Goal: Task Accomplishment & Management: Manage account settings

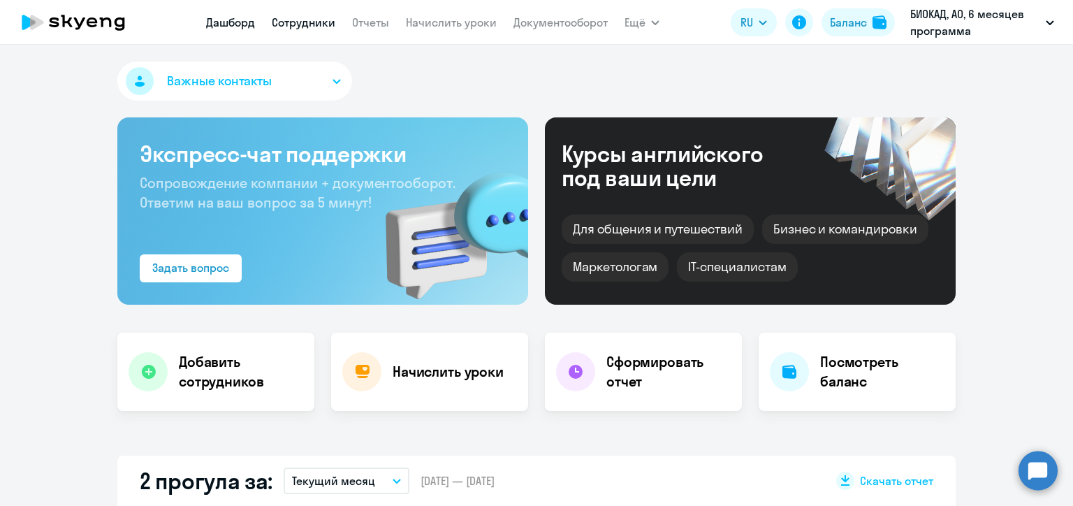
click at [296, 21] on link "Сотрудники" at bounding box center [304, 22] width 64 height 14
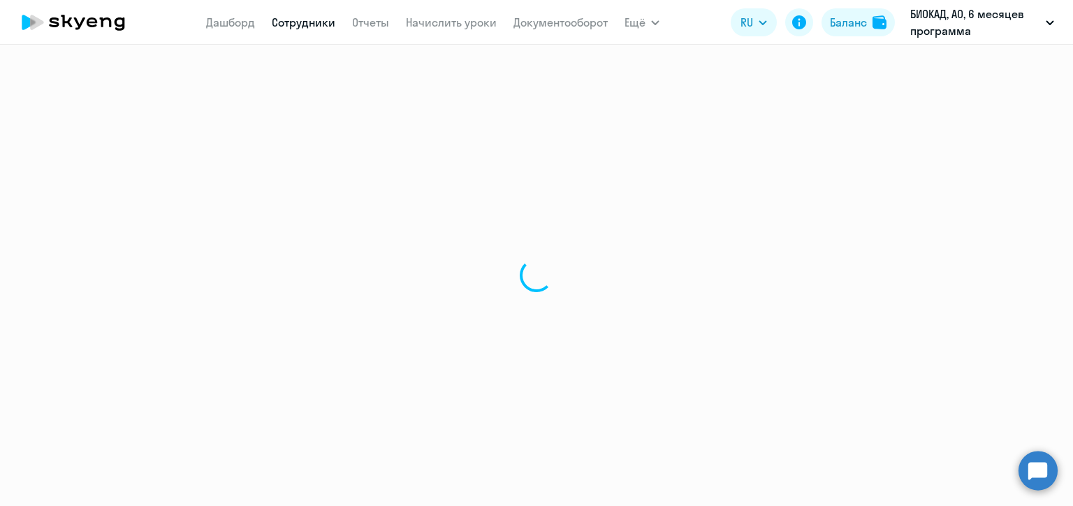
select select "30"
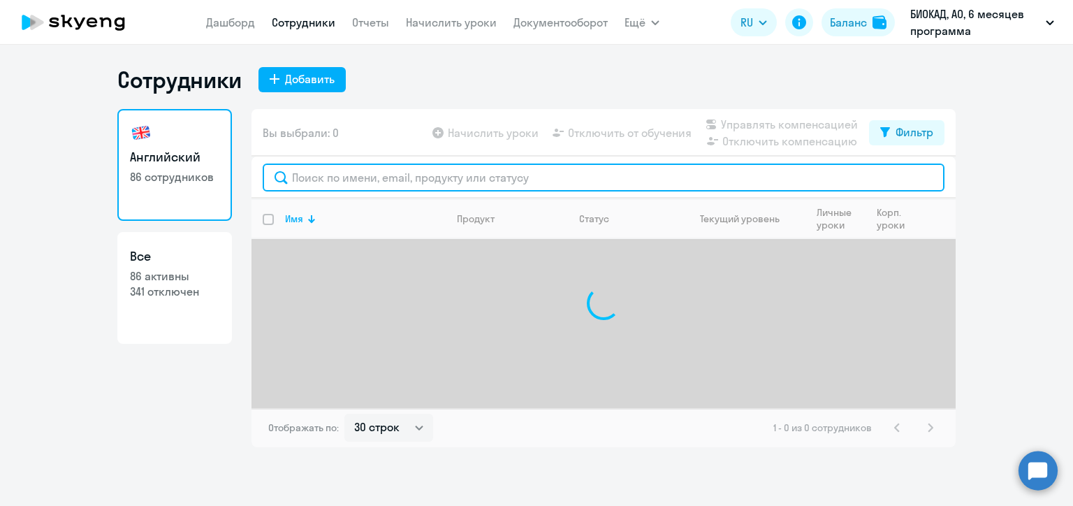
click at [388, 174] on input "text" at bounding box center [603, 177] width 681 height 28
paste input "[PERSON_NAME]"
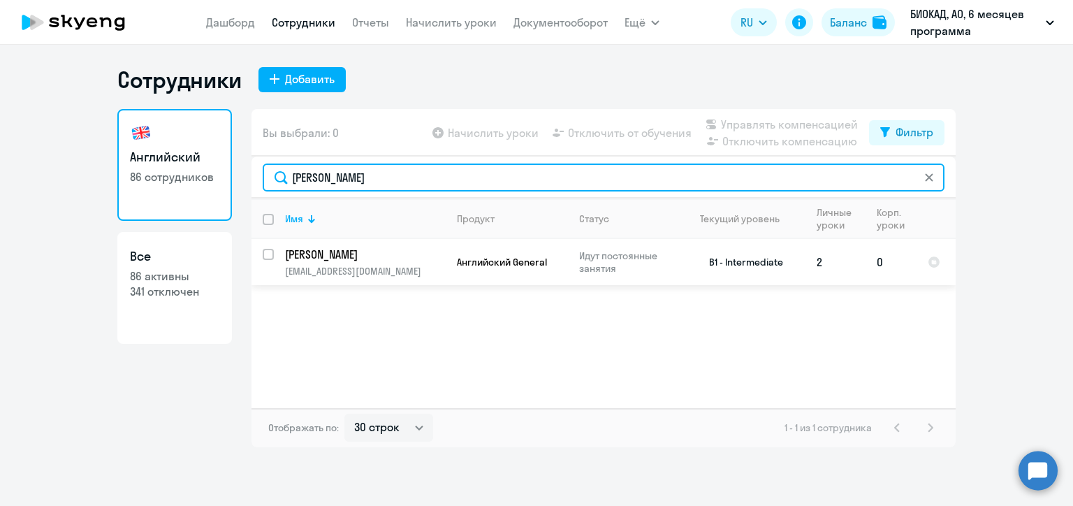
type input "[PERSON_NAME]"
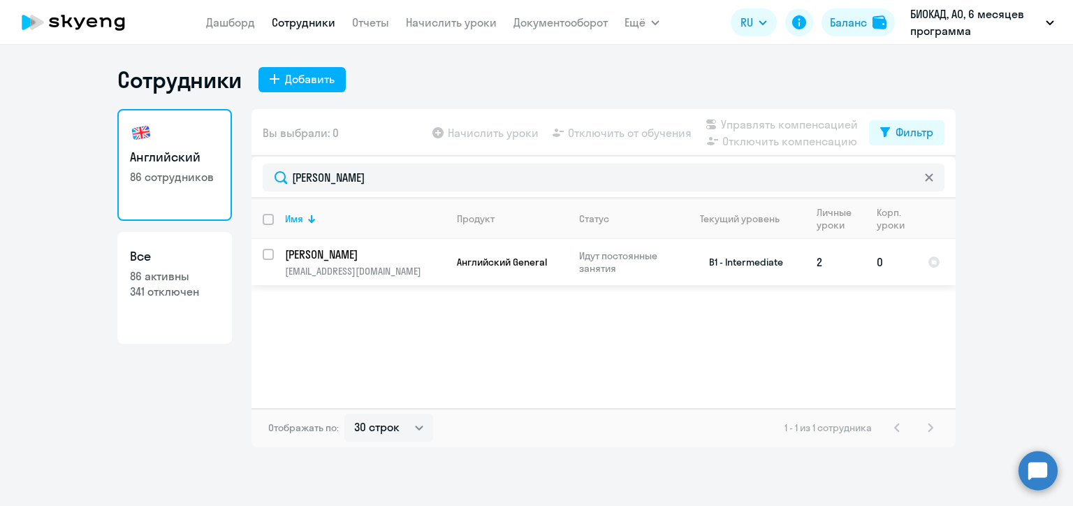
click at [265, 256] on input "select row 1501491" at bounding box center [277, 263] width 28 height 28
checkbox input "true"
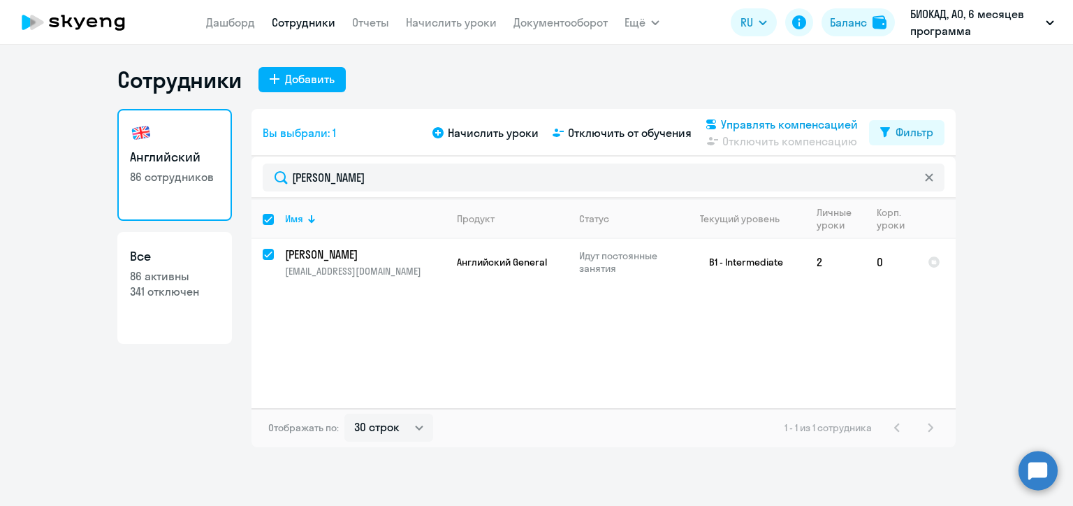
click at [730, 121] on span "Управлять компенсацией" at bounding box center [789, 124] width 137 height 17
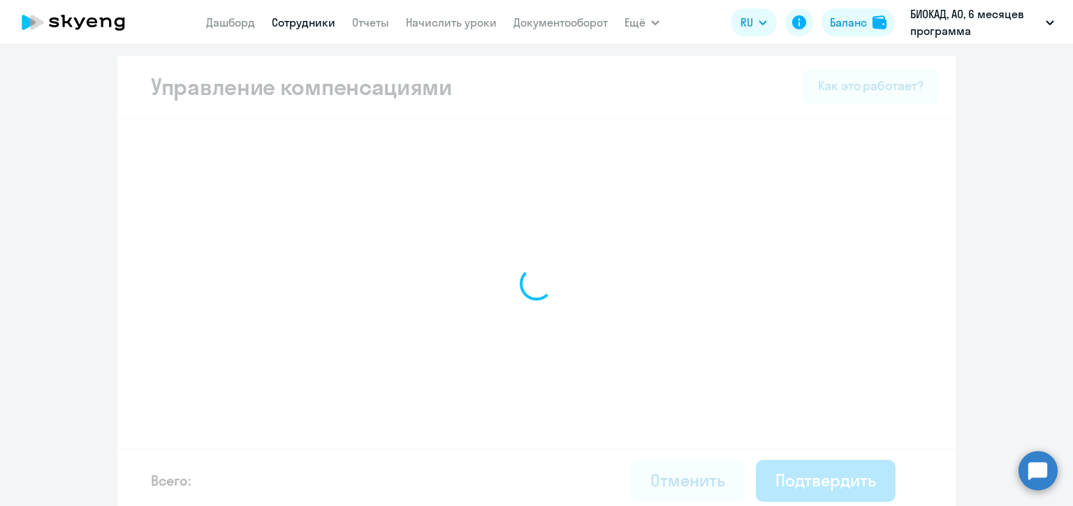
select select "MONTHLY"
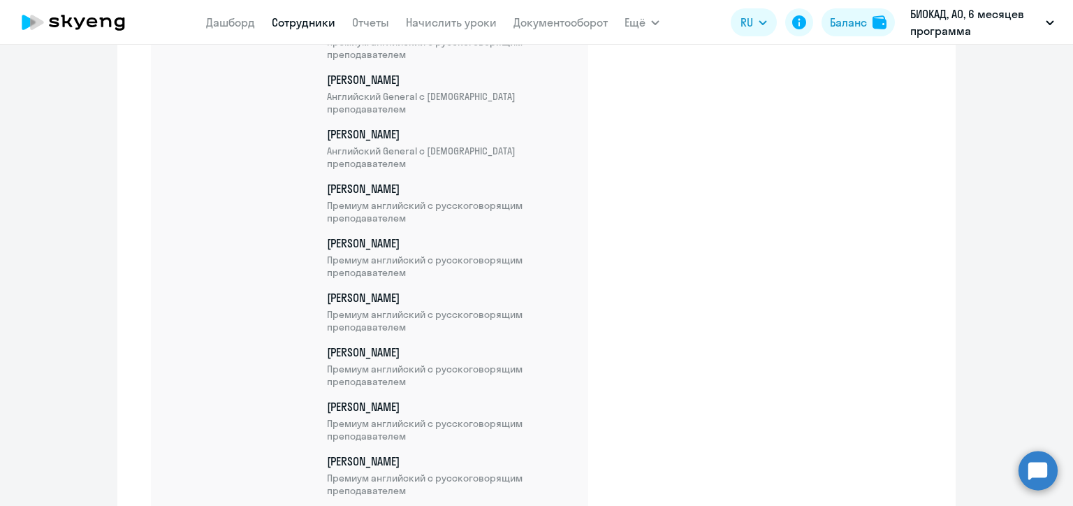
scroll to position [4648, 0]
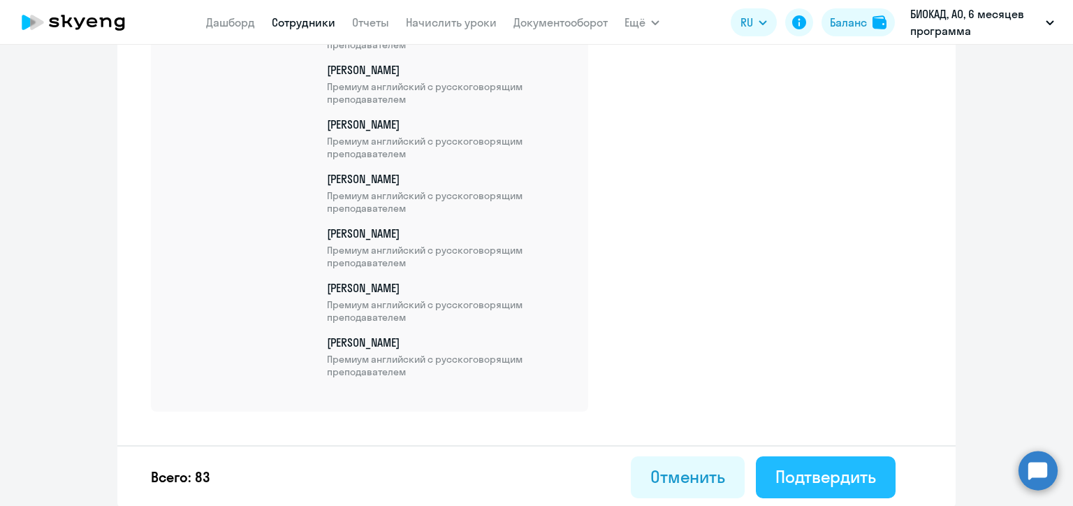
click at [782, 461] on button "Подтвердить" at bounding box center [826, 477] width 140 height 42
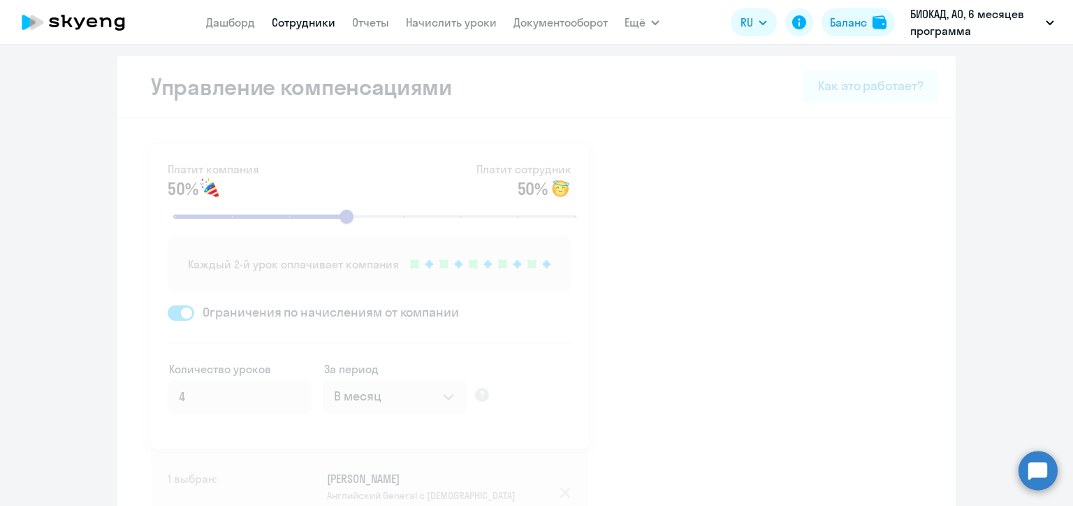
select select "30"
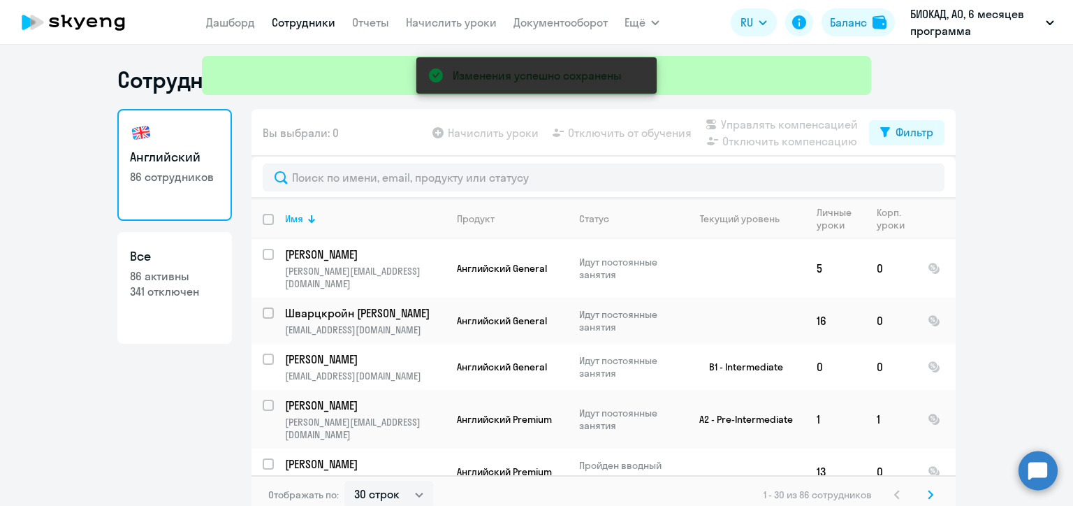
click at [448, 21] on div "Изменения успешно сохранены" at bounding box center [536, 50] width 680 height 101
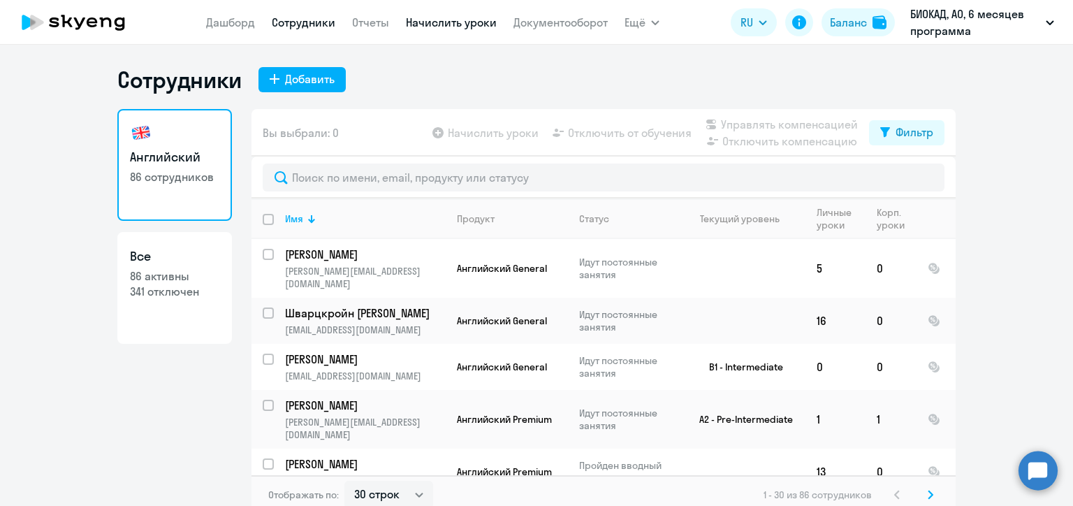
click at [452, 24] on link "Начислить уроки" at bounding box center [451, 22] width 91 height 14
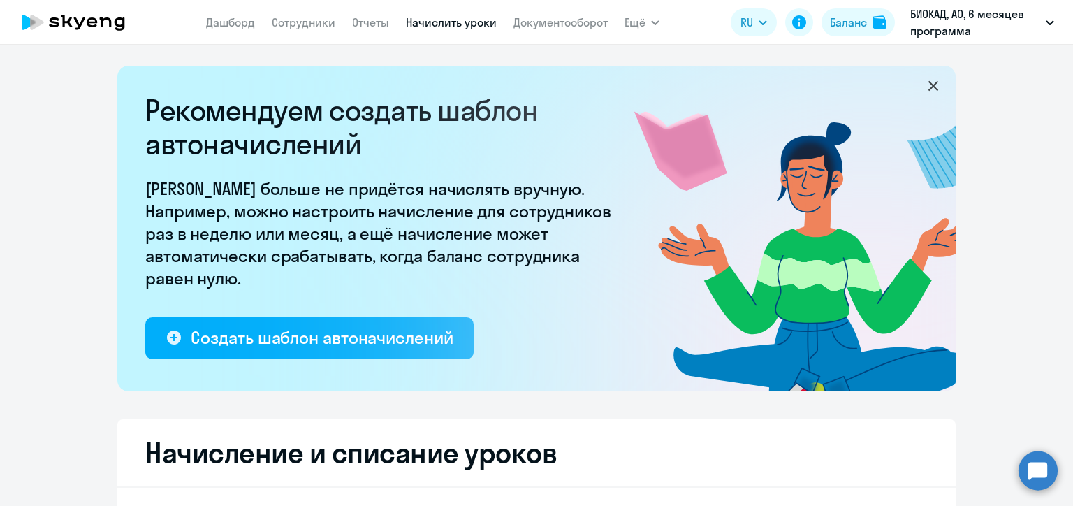
select select "10"
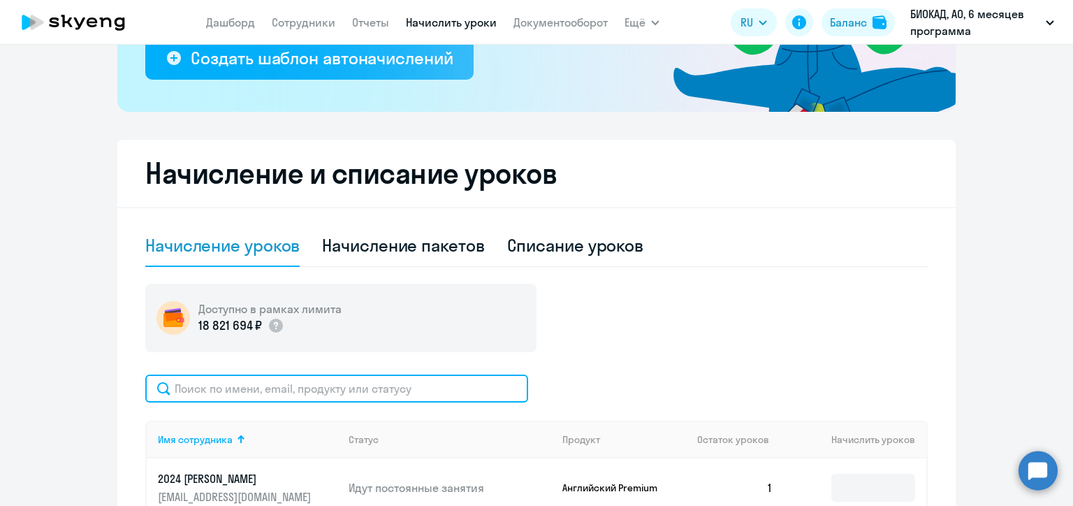
click at [388, 381] on input "text" at bounding box center [336, 388] width 383 height 28
paste input "[PERSON_NAME]"
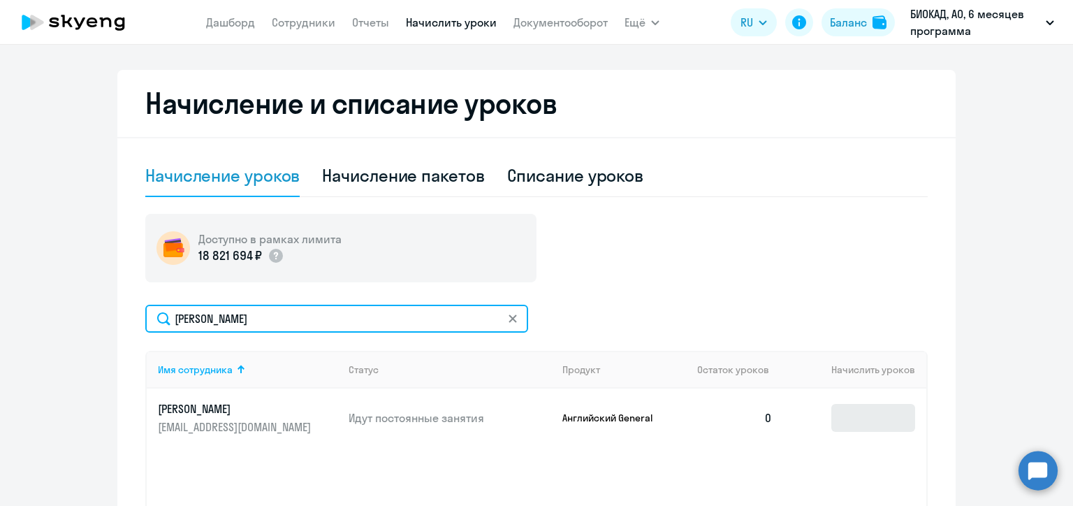
type input "[PERSON_NAME]"
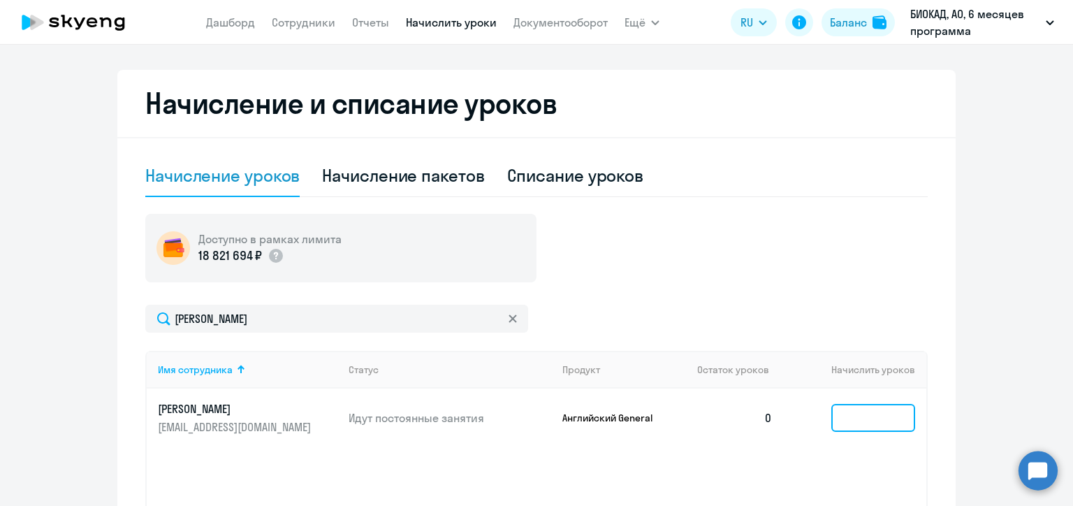
click at [861, 418] on input at bounding box center [873, 418] width 84 height 28
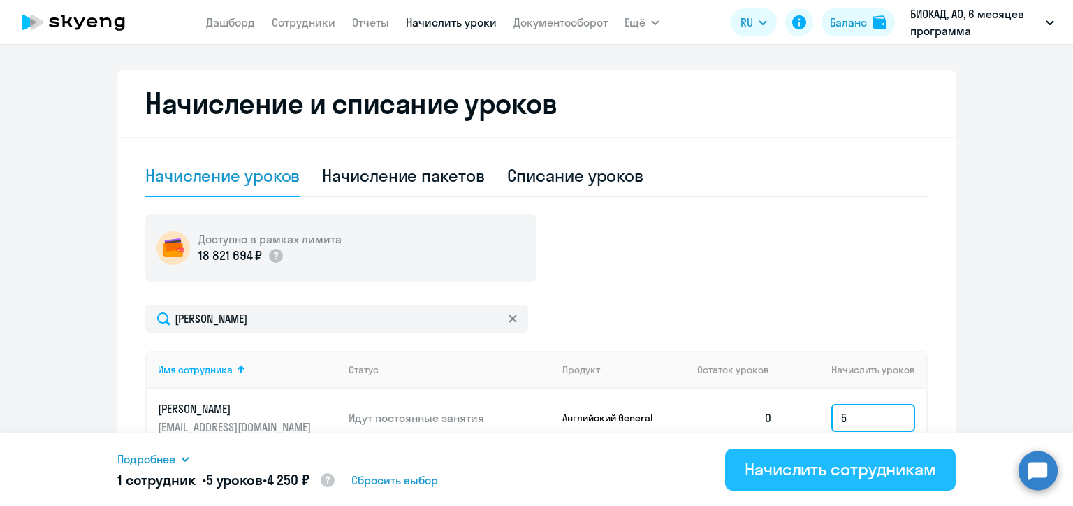
type input "5"
click at [816, 464] on div "Начислить сотрудникам" at bounding box center [839, 468] width 191 height 22
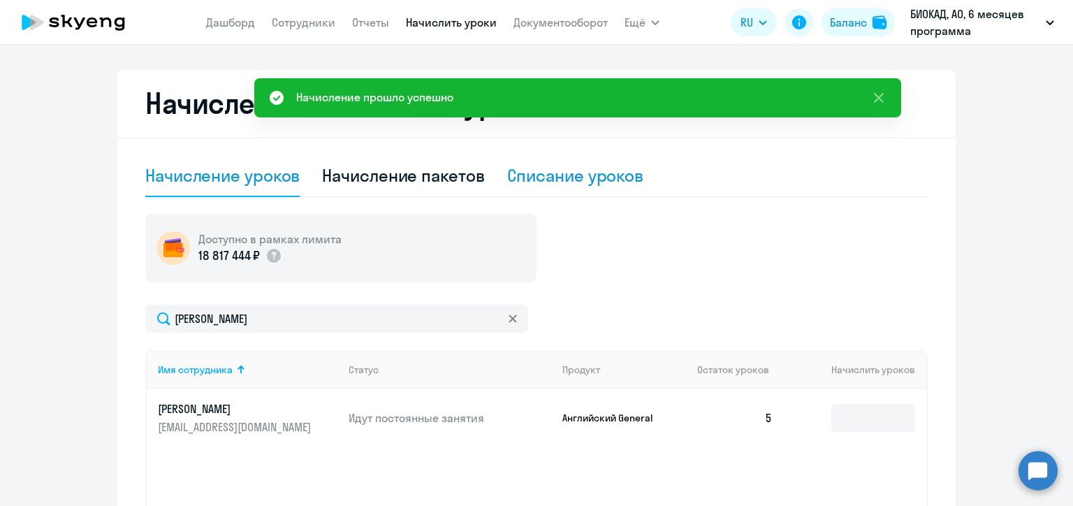
click at [539, 189] on div "Списание уроков" at bounding box center [575, 176] width 137 height 42
select select "10"
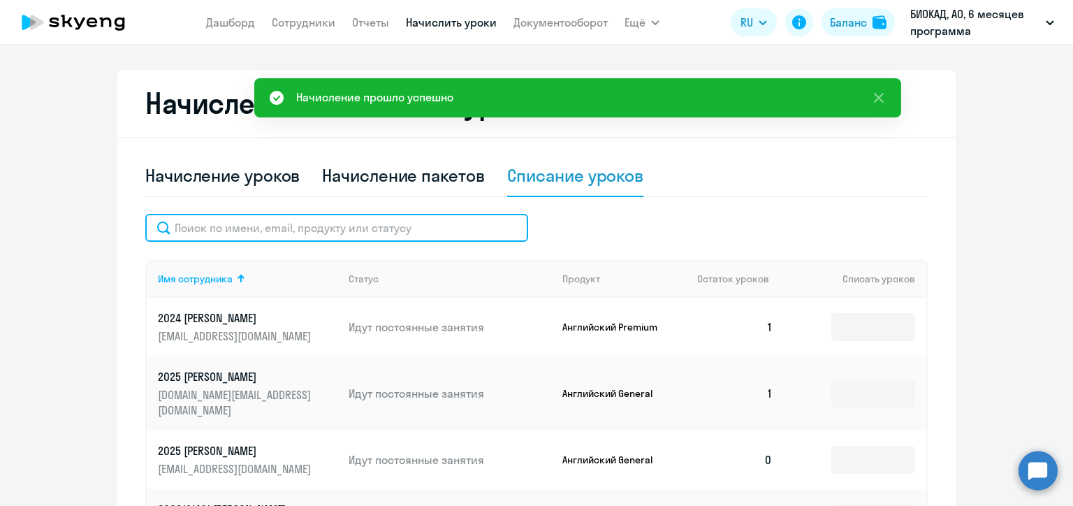
click at [312, 226] on input "text" at bounding box center [336, 228] width 383 height 28
paste input "[PERSON_NAME]"
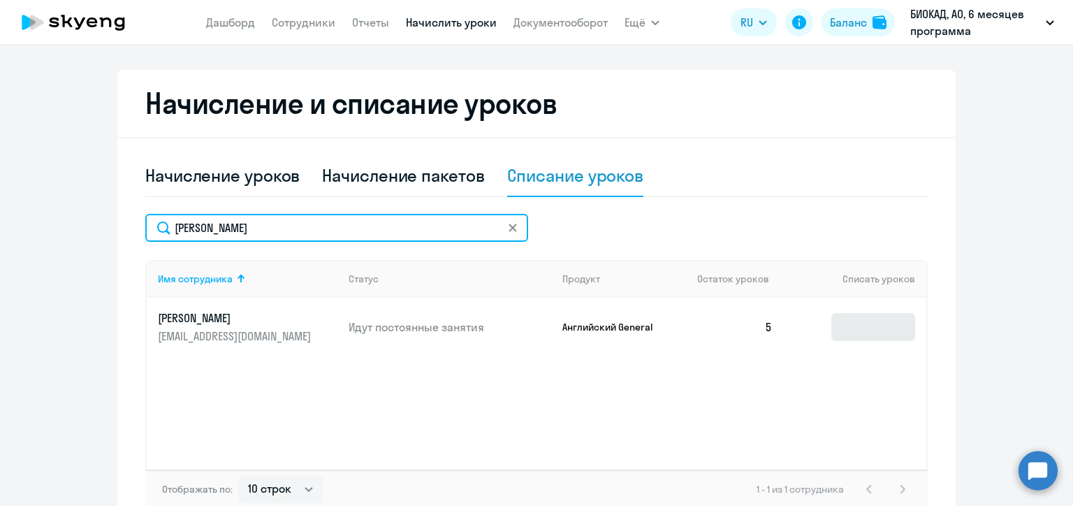
type input "[PERSON_NAME]"
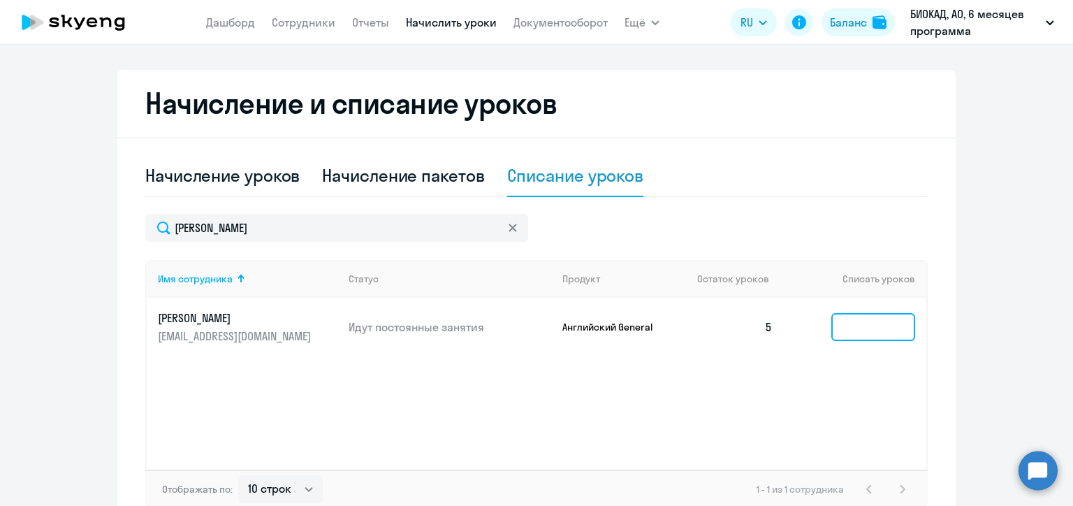
click at [860, 325] on input at bounding box center [873, 327] width 84 height 28
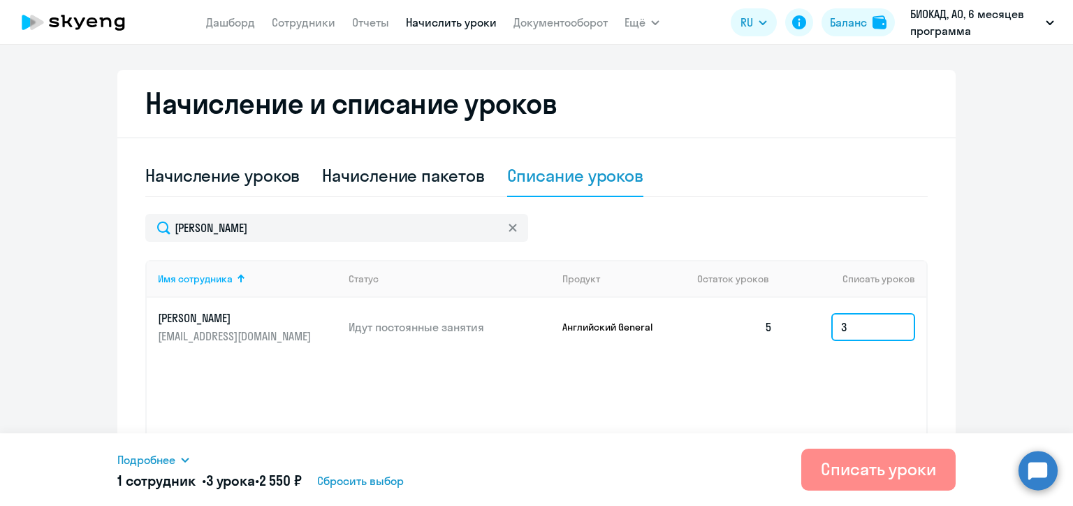
type input "3"
click at [887, 471] on div "Списать уроки" at bounding box center [877, 468] width 115 height 22
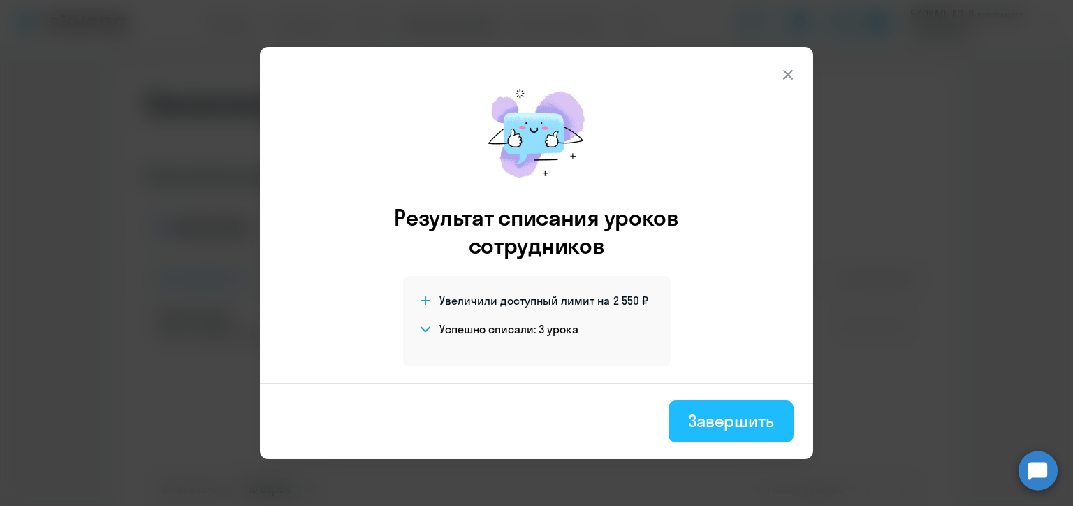
click at [711, 425] on div "Завершить" at bounding box center [731, 420] width 86 height 22
